Goal: Information Seeking & Learning: Compare options

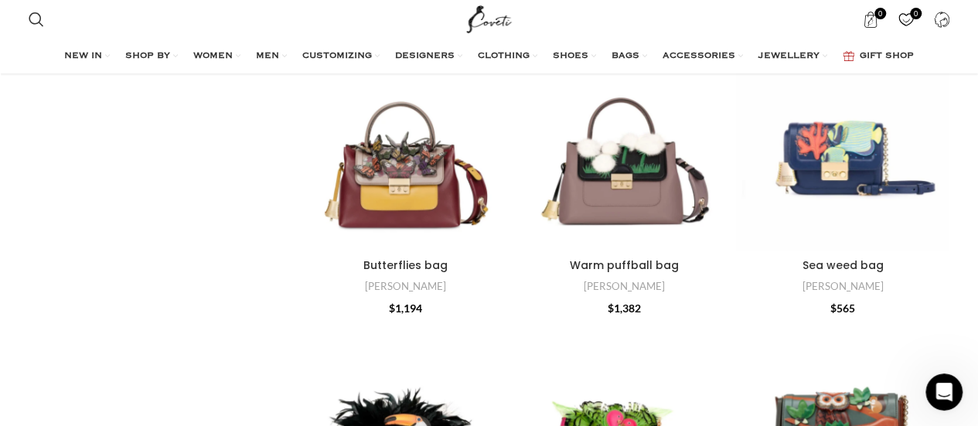
scroll to position [408, 0]
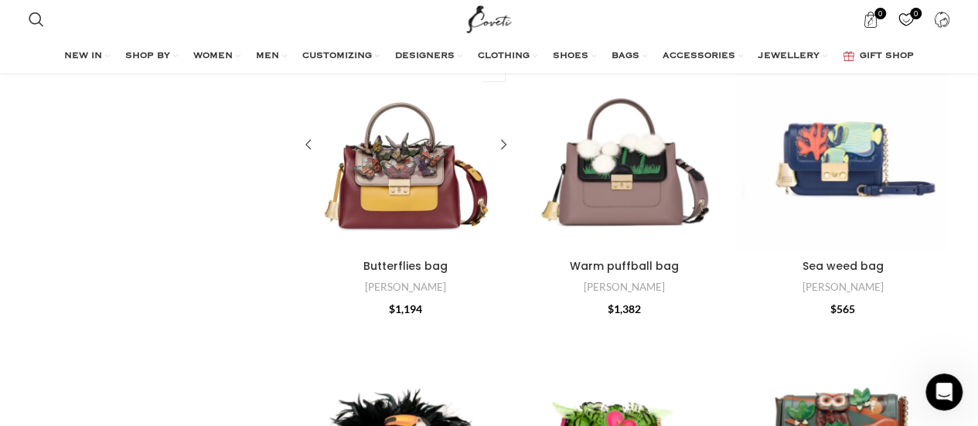
click at [381, 187] on div "Butterflies bag" at bounding box center [378, 146] width 53 height 214
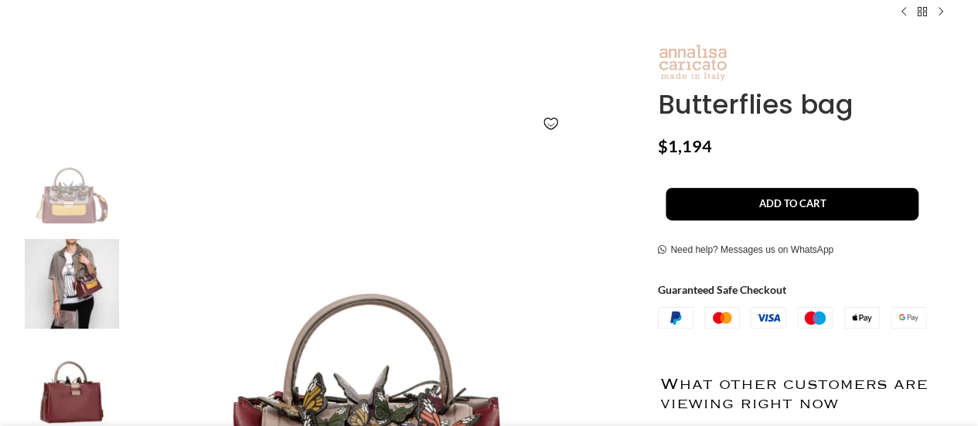
scroll to position [171, 0]
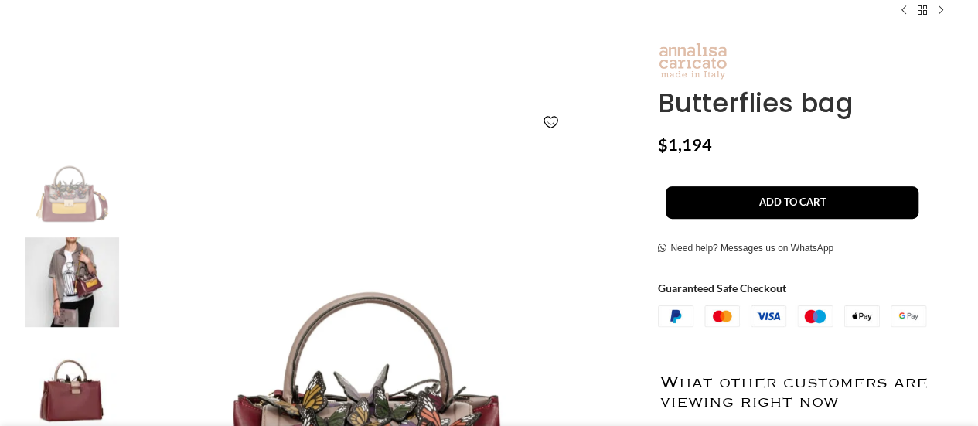
click at [82, 273] on img at bounding box center [72, 282] width 94 height 90
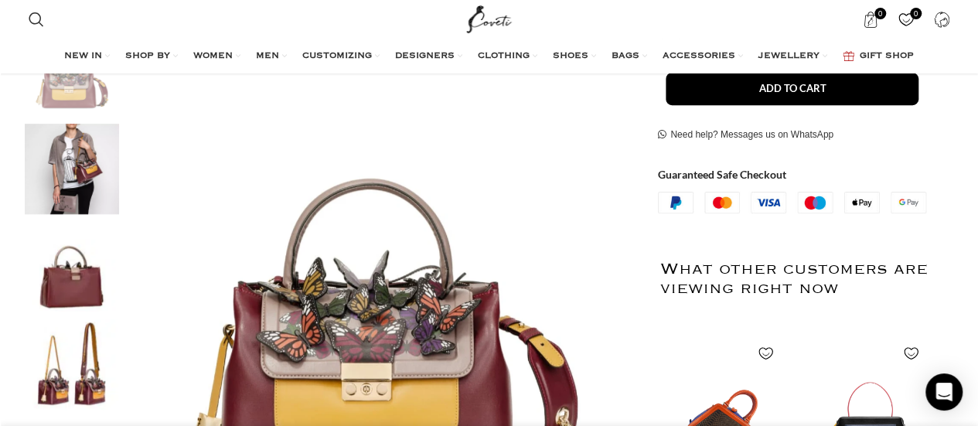
scroll to position [287, 0]
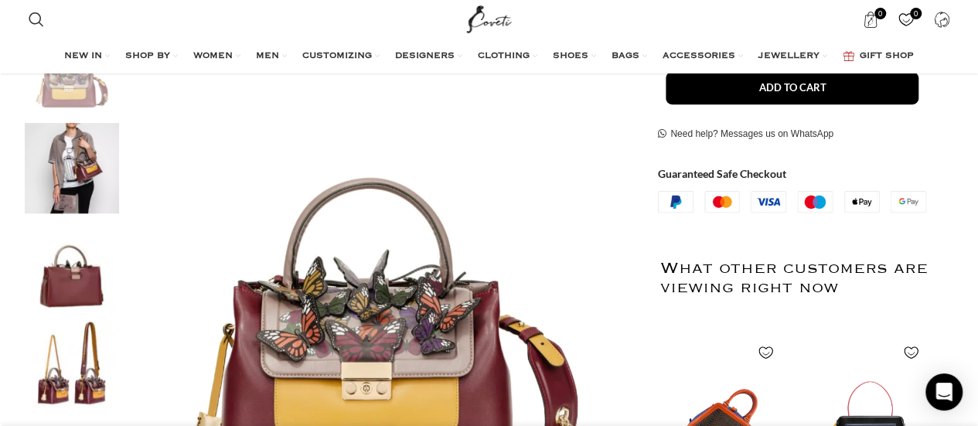
click at [82, 163] on img "2 / 4" at bounding box center [72, 168] width 94 height 90
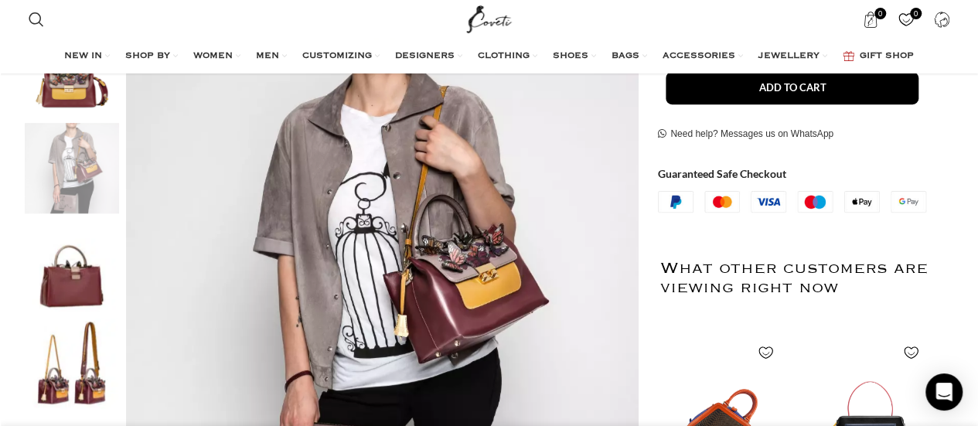
click at [82, 163] on img "2 / 4" at bounding box center [72, 168] width 94 height 90
click at [618, 282] on div "Next slide" at bounding box center [619, 281] width 39 height 39
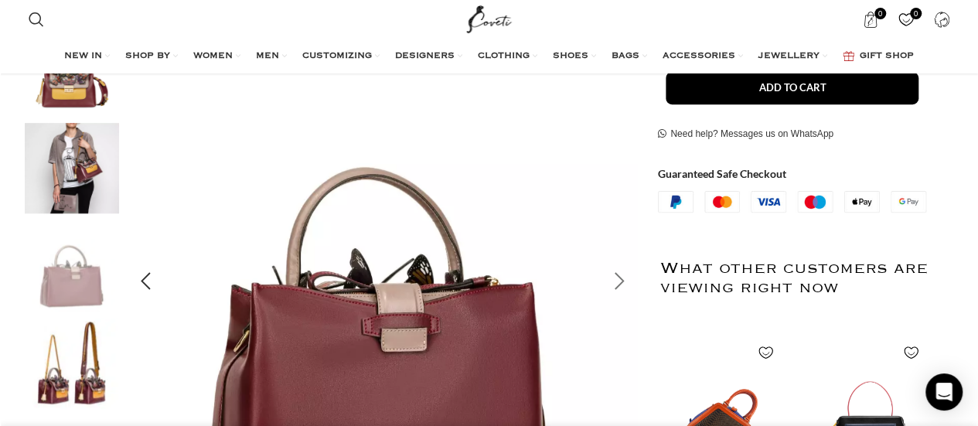
click at [618, 282] on div "Next slide" at bounding box center [619, 281] width 39 height 39
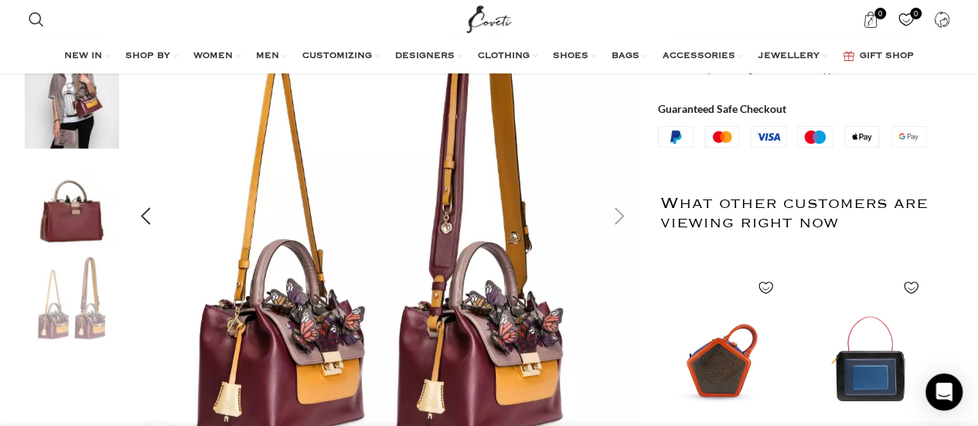
scroll to position [366, 0]
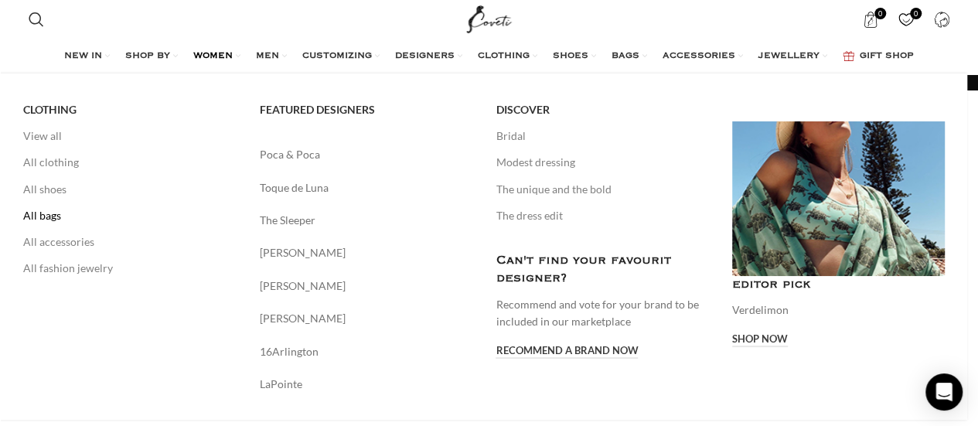
click at [37, 208] on link "All bags" at bounding box center [129, 216] width 213 height 26
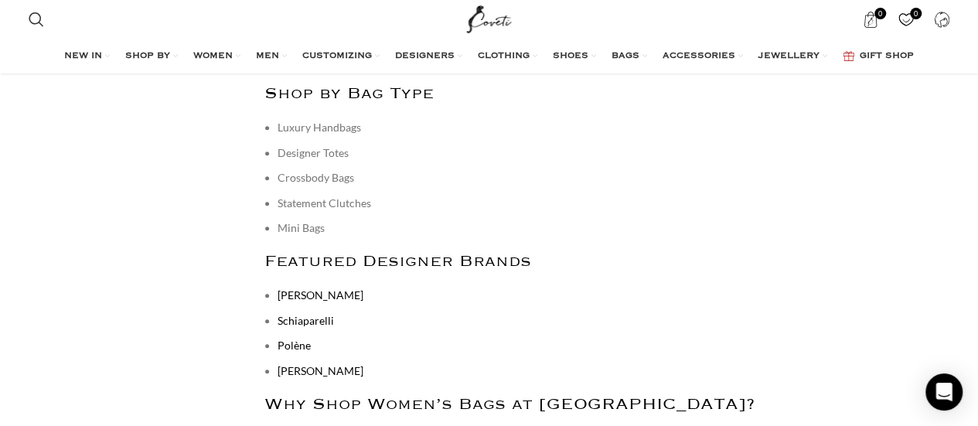
scroll to position [6347, 0]
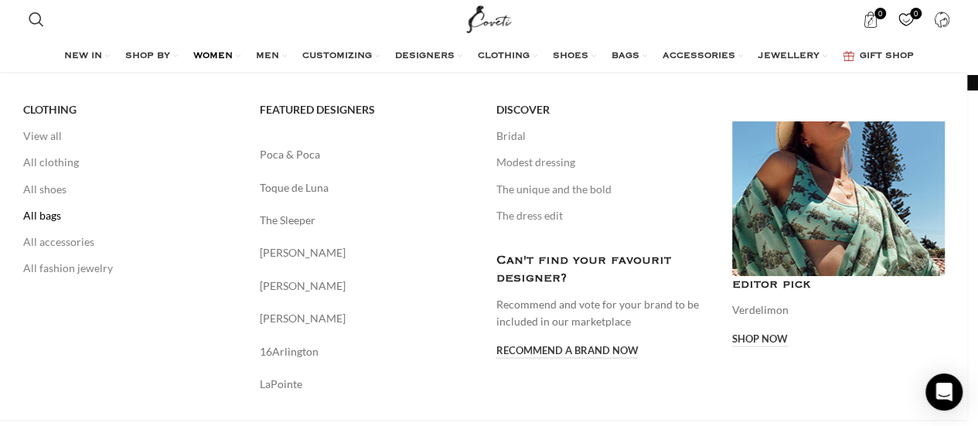
click at [51, 216] on link "All bags" at bounding box center [129, 216] width 213 height 26
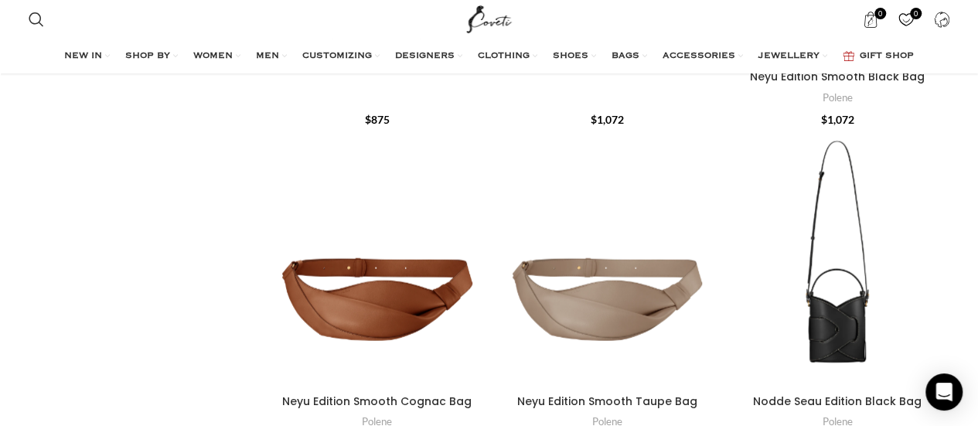
scroll to position [4794, 0]
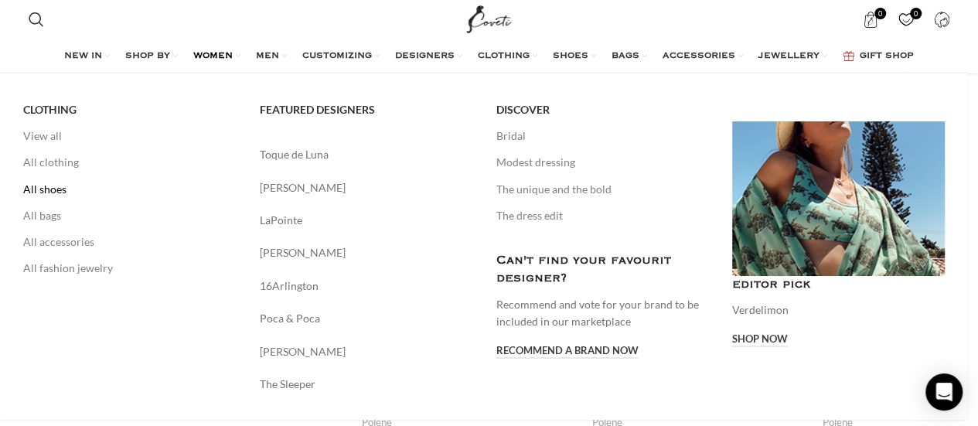
click at [39, 189] on link "All shoes" at bounding box center [129, 189] width 213 height 26
